Goal: Communication & Community: Answer question/provide support

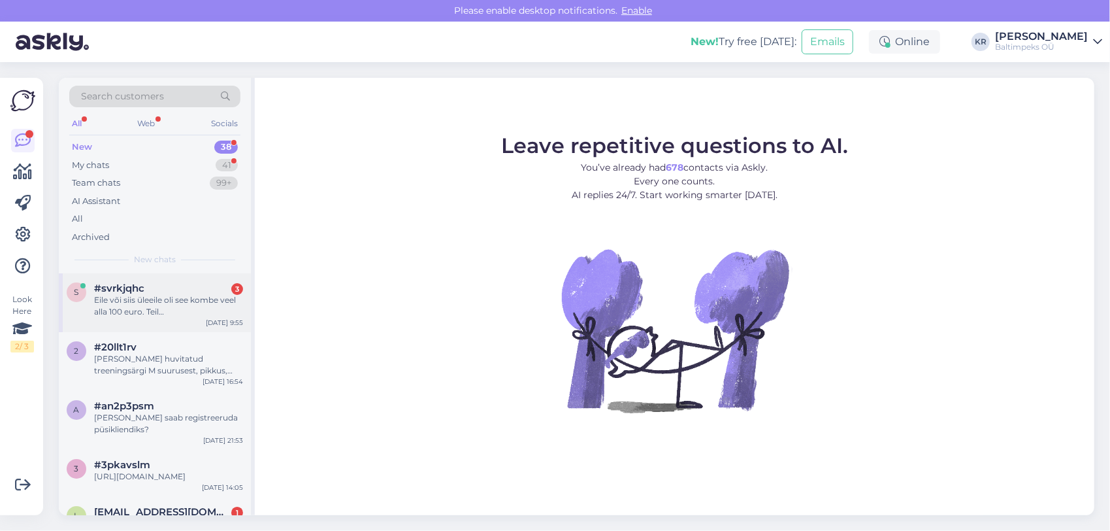
click at [176, 295] on div "Eile või siis üleeile oli see kombe veel alla 100 euro. Teil [GEOGRAPHIC_DATA] …" at bounding box center [168, 306] width 149 height 24
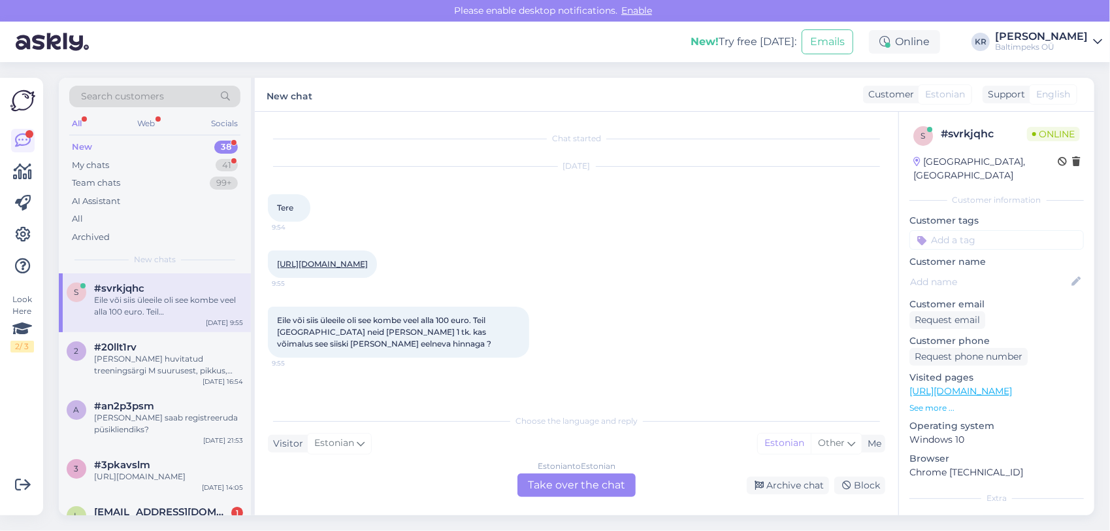
click at [580, 478] on div "Estonian to Estonian Take over the chat" at bounding box center [577, 485] width 118 height 24
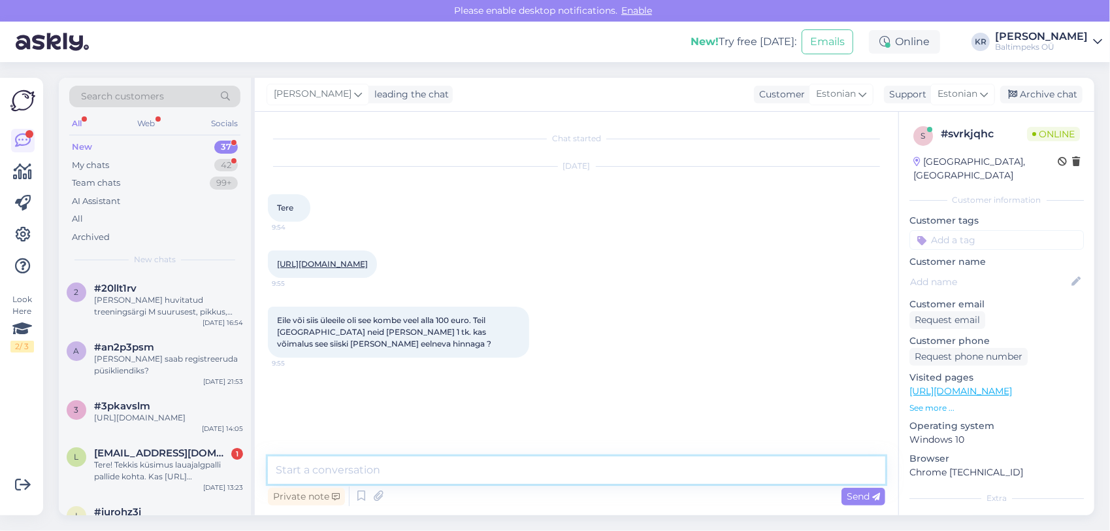
click at [494, 460] on textarea at bounding box center [577, 469] width 618 height 27
paste textarea "[URL][DOMAIN_NAME]"
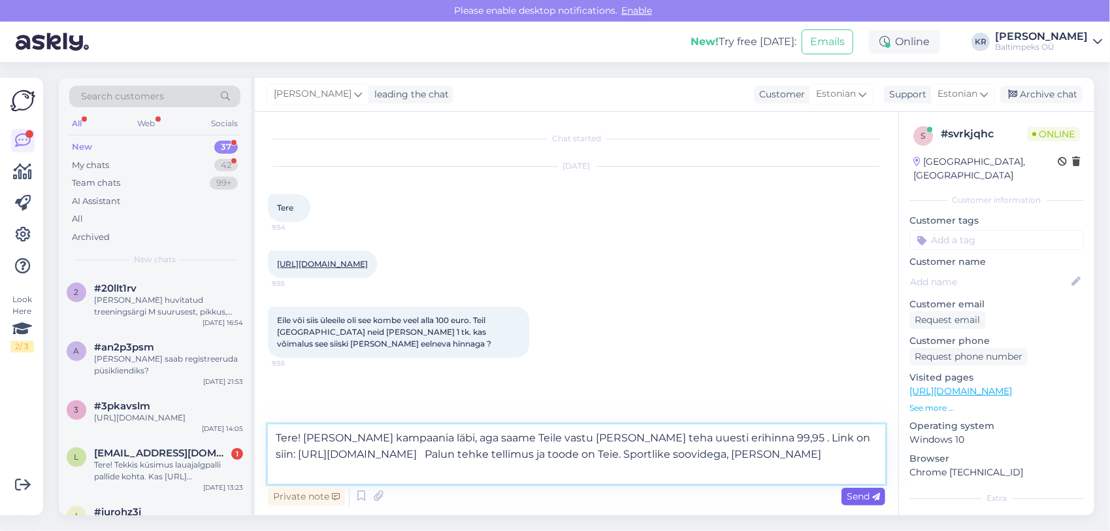
type textarea "Tere! [PERSON_NAME] kampaania läbi, aga saame Teile vastu [PERSON_NAME] teha uu…"
click at [856, 489] on div "Send" at bounding box center [864, 496] width 44 height 18
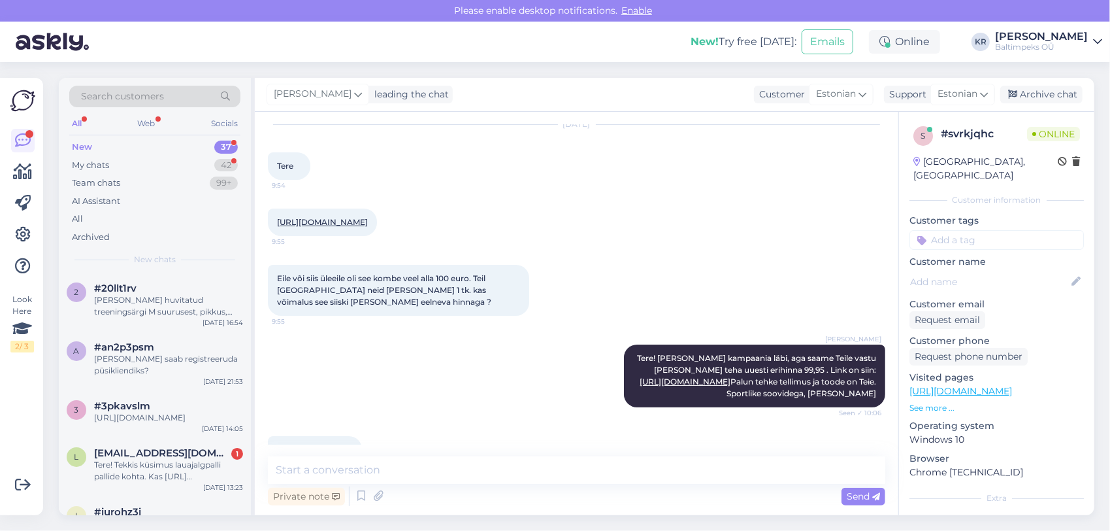
scroll to position [98, 0]
